Goal: Task Accomplishment & Management: Use online tool/utility

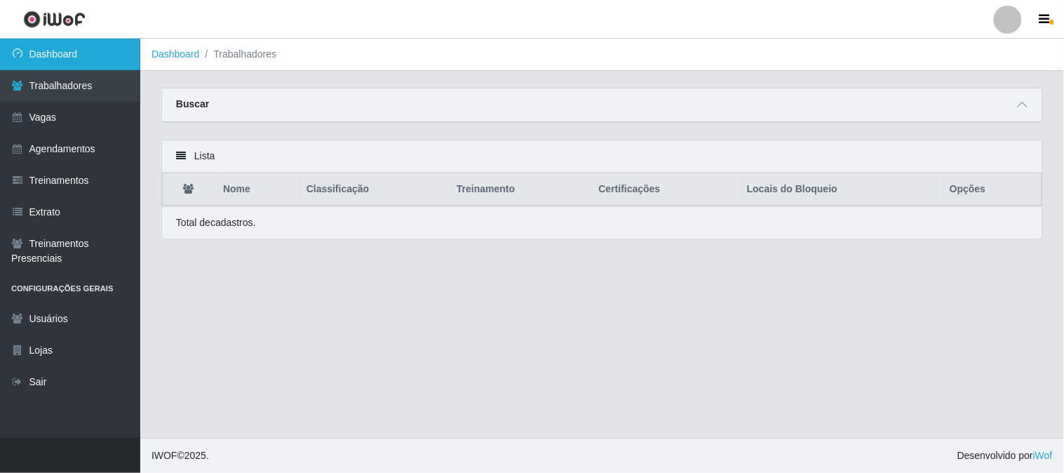
click at [95, 61] on link "Dashboard" at bounding box center [70, 55] width 140 height 32
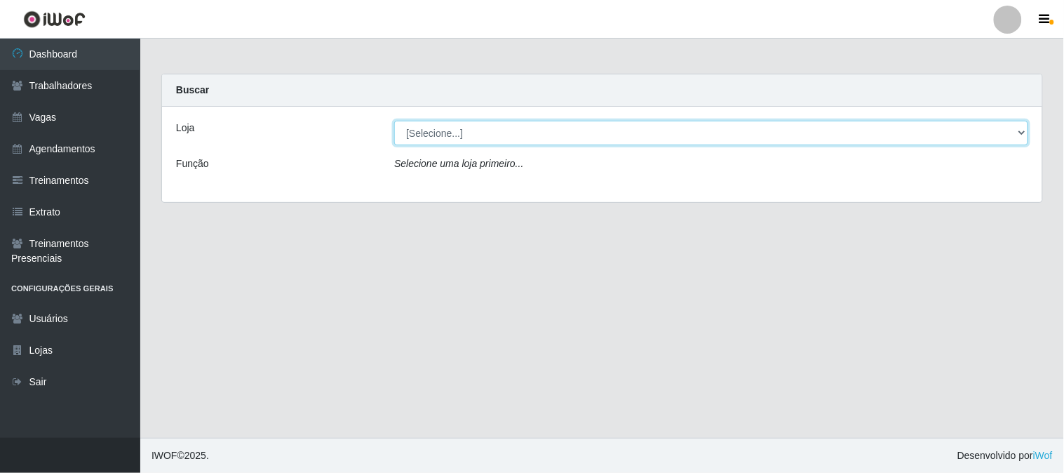
click at [421, 133] on select "[Selecione...] Sapore D'italia" at bounding box center [711, 133] width 634 height 25
select select "266"
click at [394, 121] on select "[Selecione...] Sapore D'italia" at bounding box center [711, 133] width 634 height 25
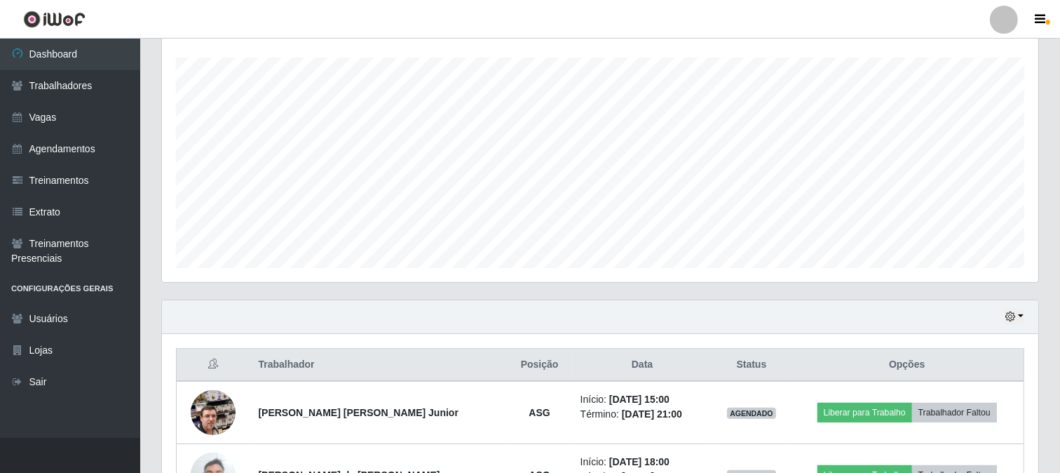
scroll to position [389, 0]
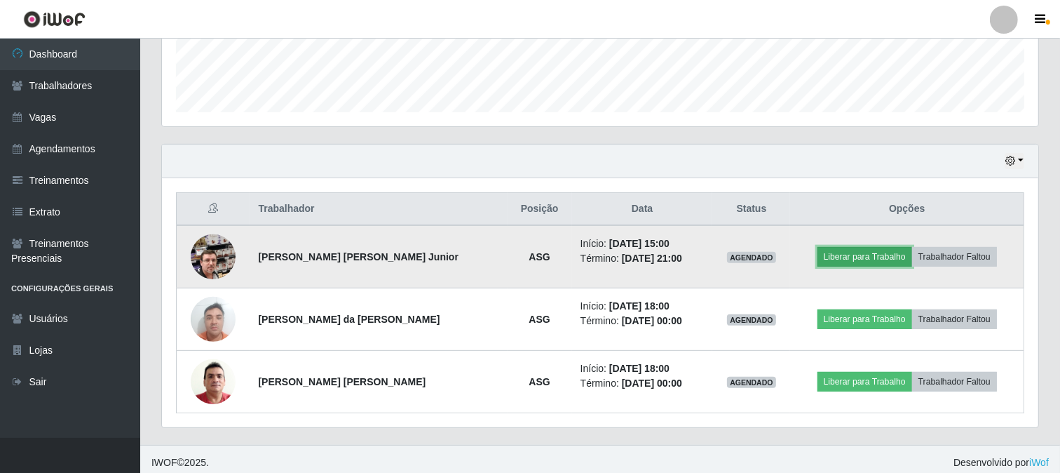
click at [860, 255] on button "Liberar para Trabalho" at bounding box center [865, 257] width 95 height 20
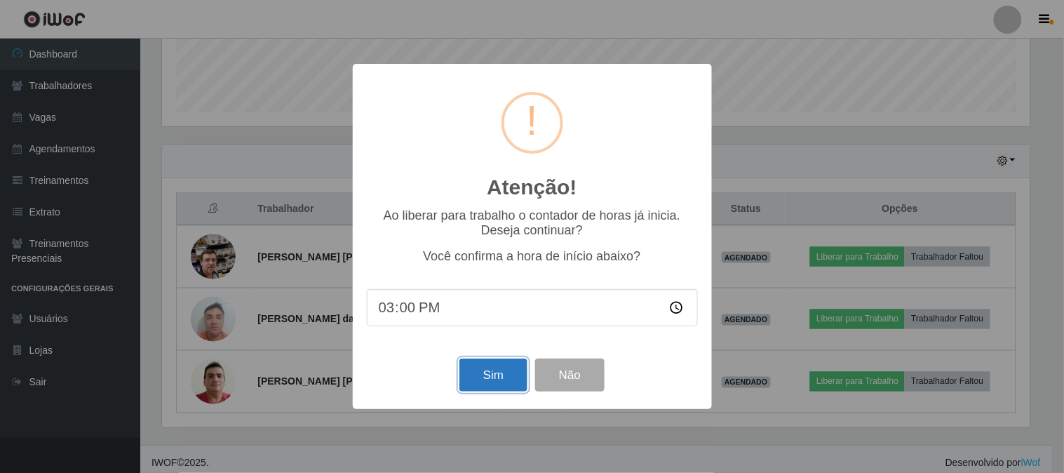
click at [500, 377] on button "Sim" at bounding box center [493, 374] width 68 height 33
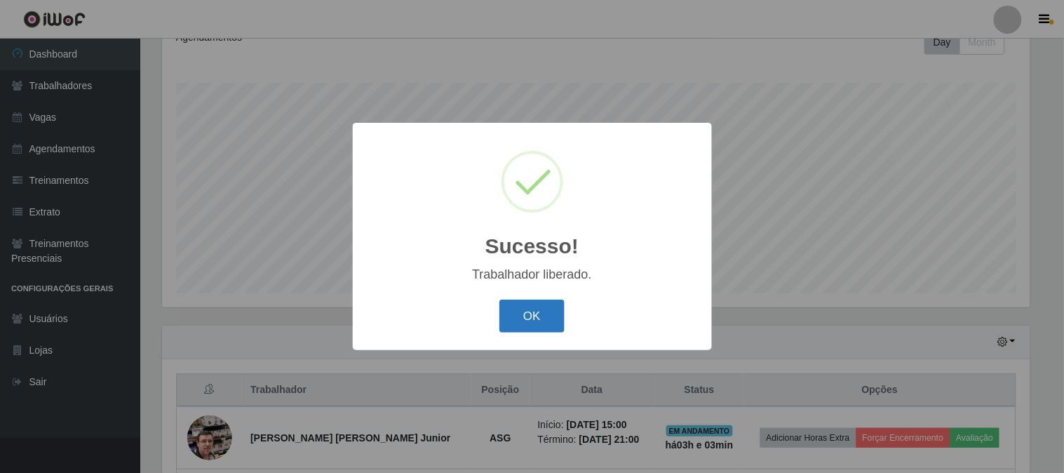
click at [526, 319] on button "OK" at bounding box center [531, 315] width 65 height 33
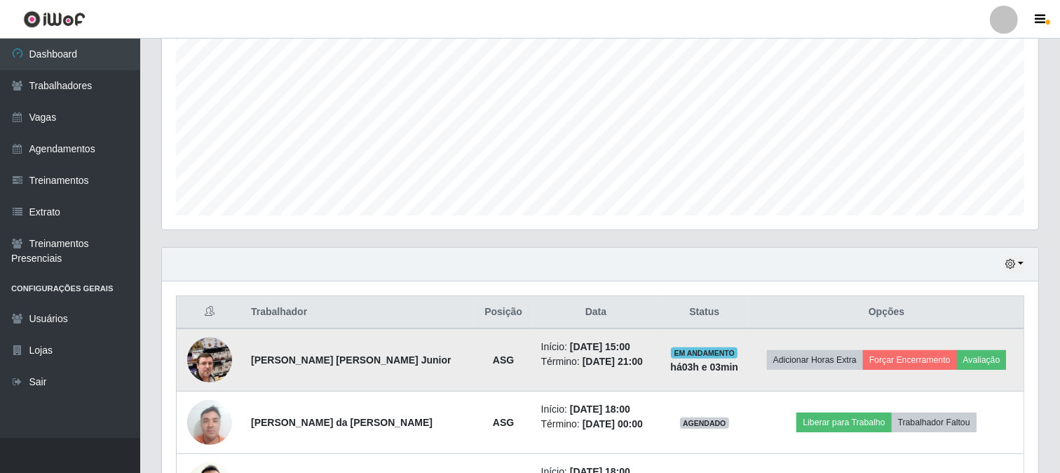
scroll to position [396, 0]
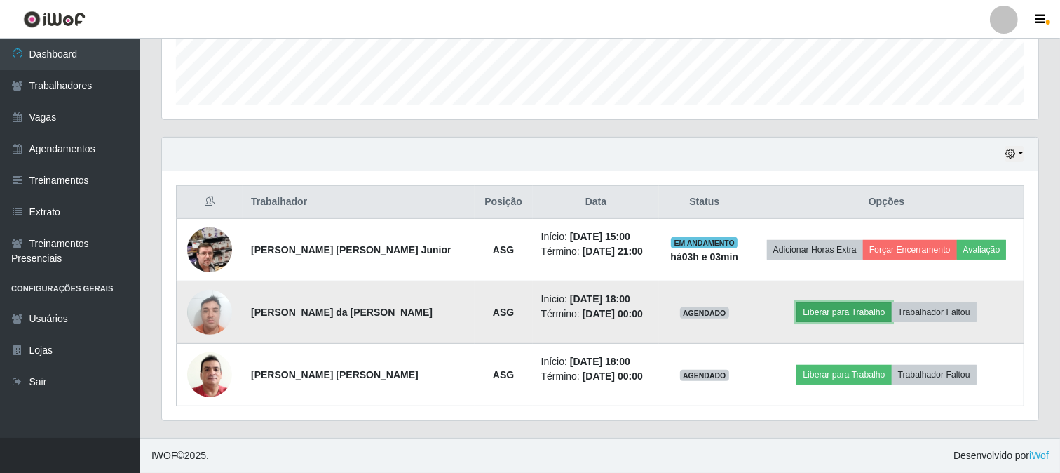
click at [829, 306] on button "Liberar para Trabalho" at bounding box center [844, 312] width 95 height 20
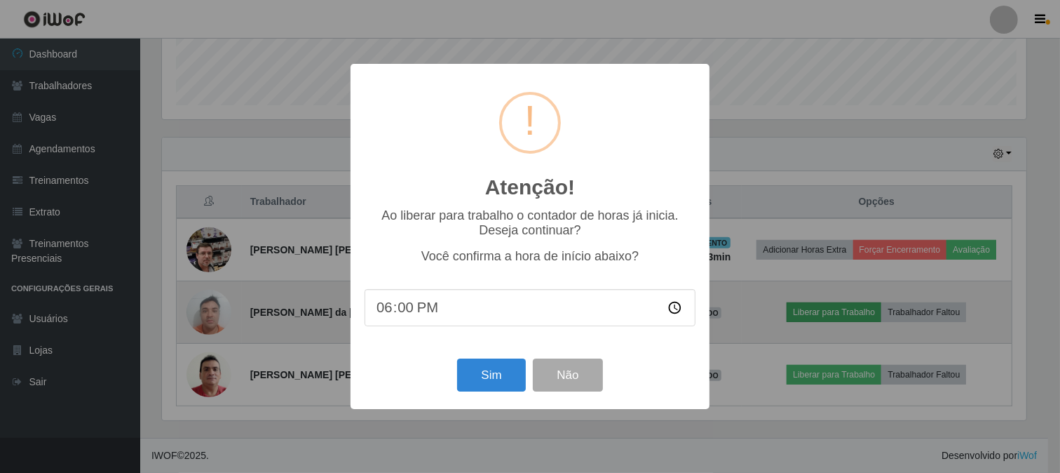
scroll to position [290, 867]
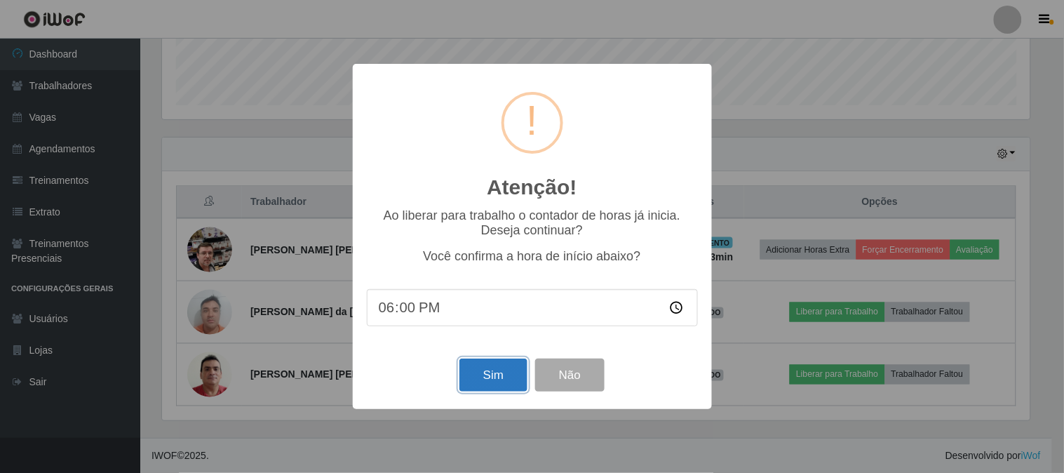
click at [503, 381] on button "Sim" at bounding box center [493, 374] width 68 height 33
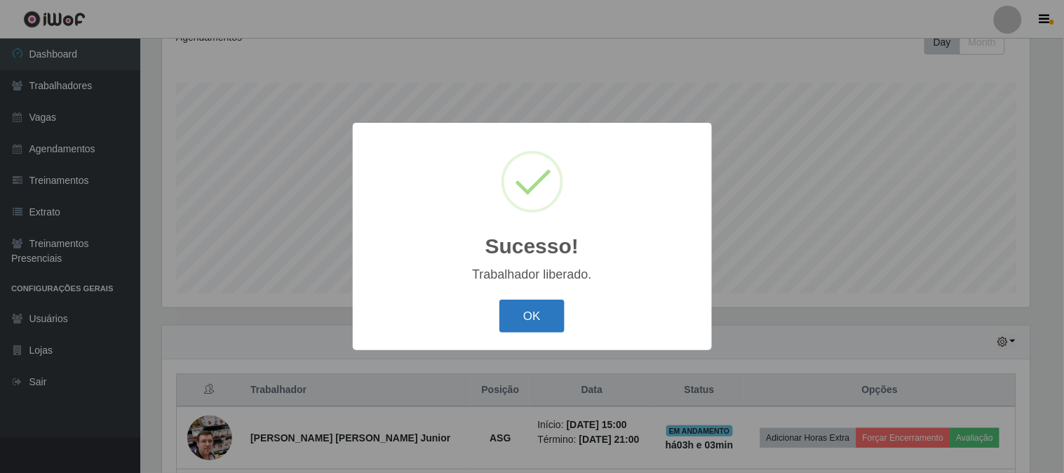
click at [537, 313] on button "OK" at bounding box center [531, 315] width 65 height 33
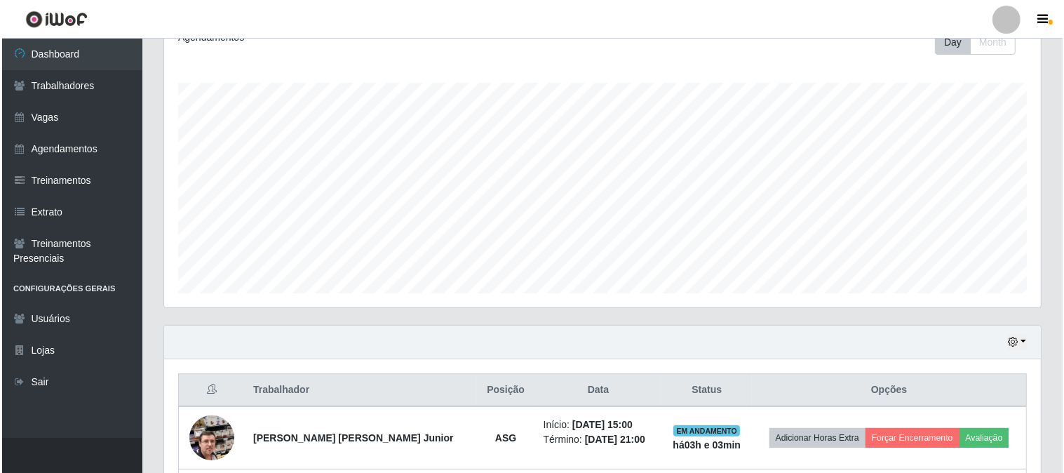
scroll to position [396, 0]
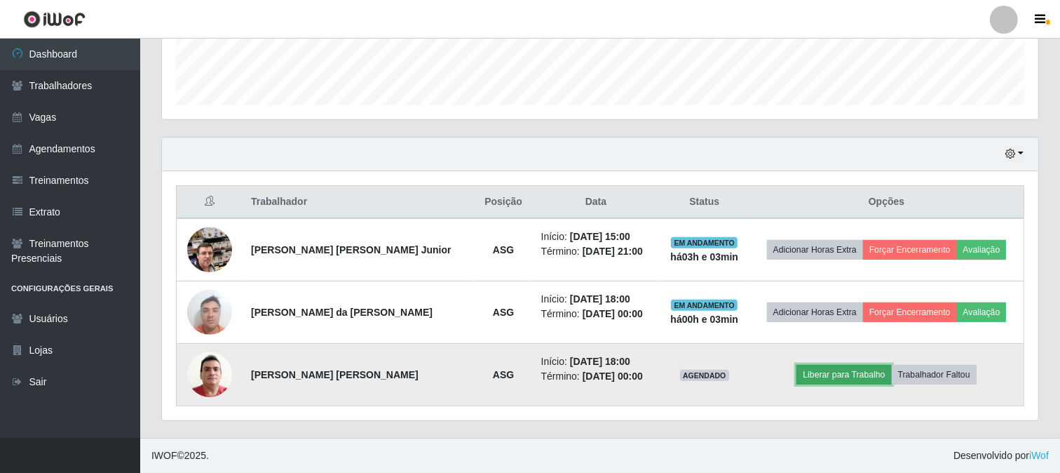
click at [839, 372] on button "Liberar para Trabalho" at bounding box center [844, 375] width 95 height 20
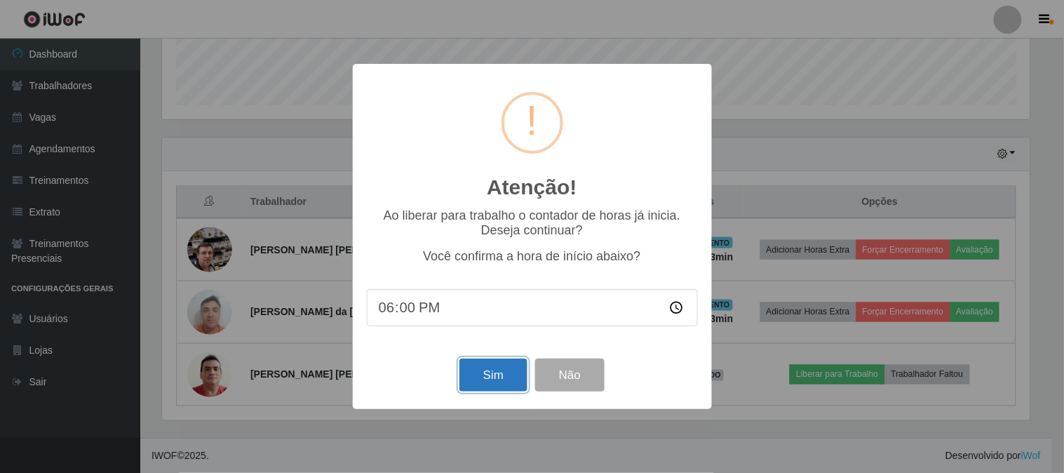
click at [513, 372] on button "Sim" at bounding box center [493, 374] width 68 height 33
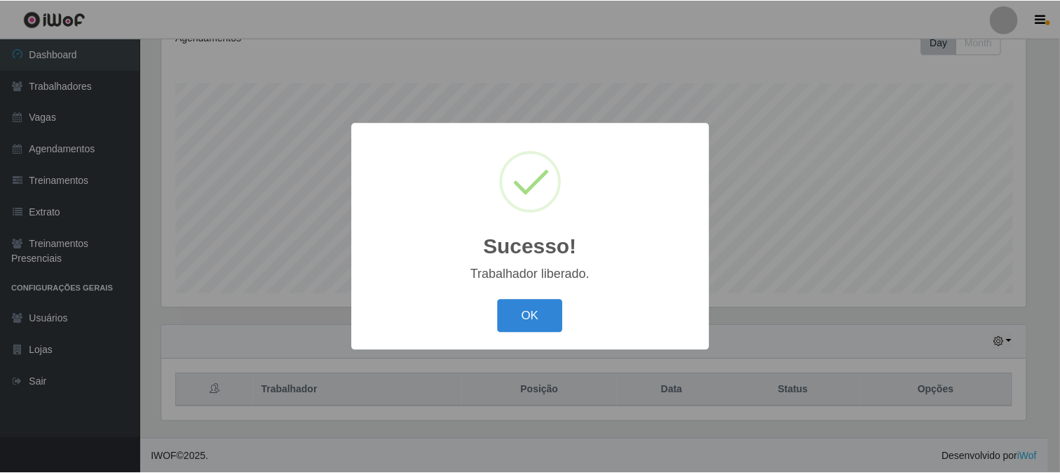
scroll to position [0, 0]
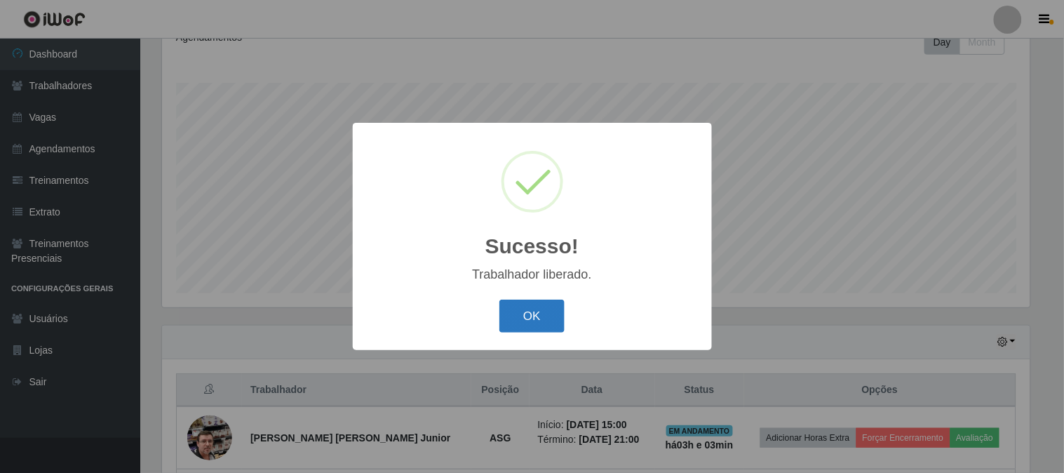
click at [551, 321] on button "OK" at bounding box center [531, 315] width 65 height 33
